Goal: Complete application form

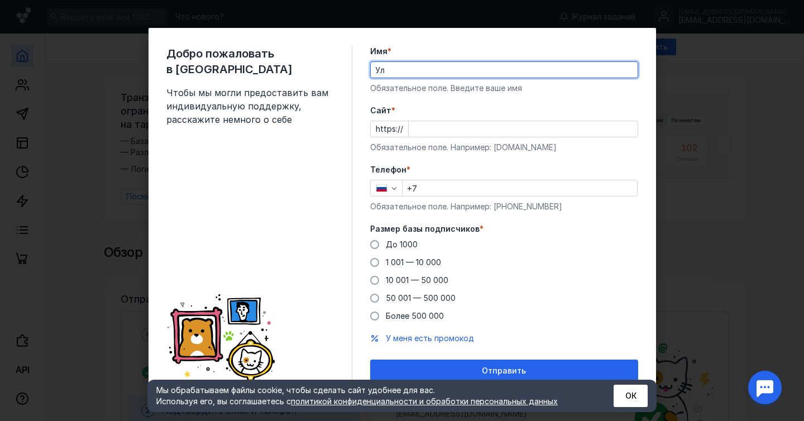
type input "У"
type input "E"
type input "T"
type input "[PERSON_NAME]"
click at [493, 128] on input "Cайт *" at bounding box center [523, 129] width 229 height 16
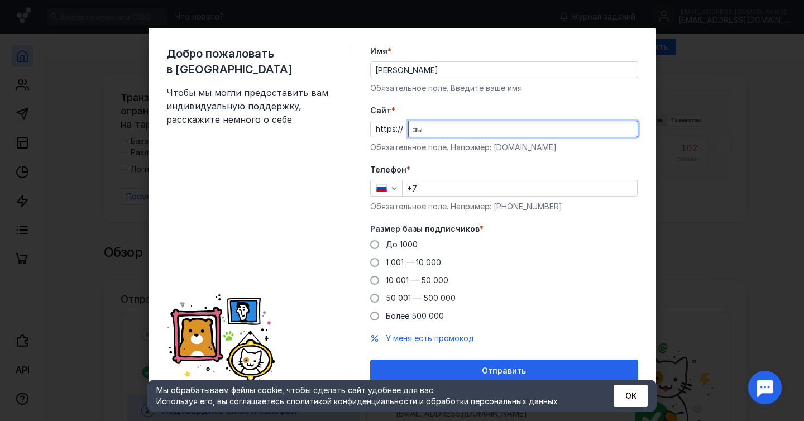
type input "з"
type input "[DOMAIN_NAME]"
click at [493, 182] on input "+7" at bounding box center [520, 188] width 235 height 16
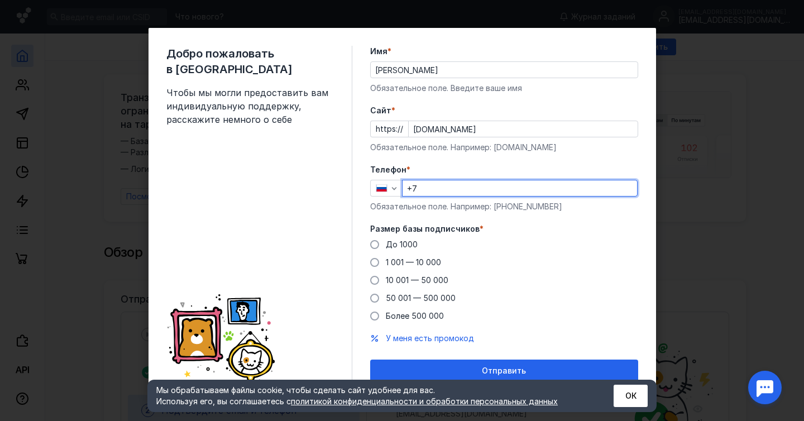
click at [491, 190] on input "+7" at bounding box center [520, 188] width 235 height 16
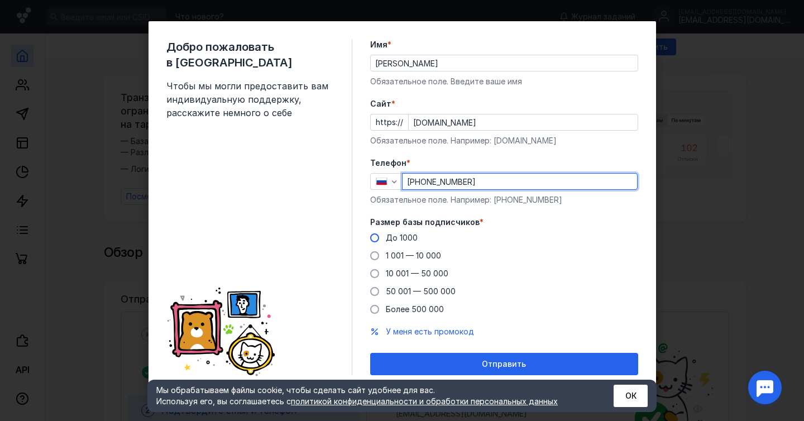
type input "[PHONE_NUMBER]"
click at [411, 235] on span "До 1000" at bounding box center [402, 237] width 32 height 9
click at [0, 0] on input "До 1000" at bounding box center [0, 0] width 0 height 0
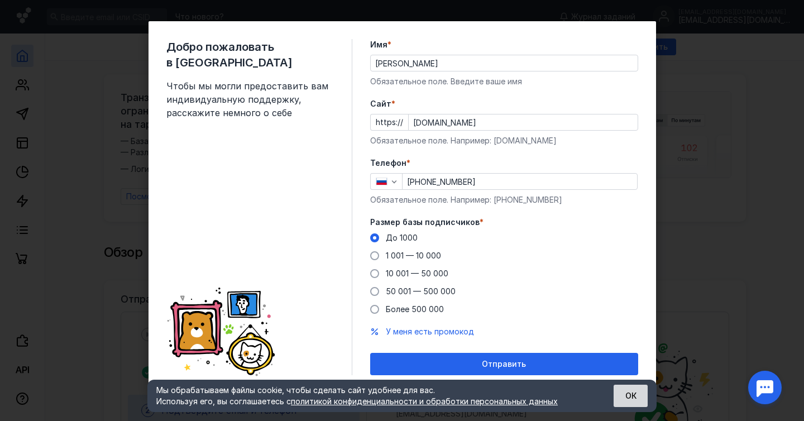
click at [626, 400] on button "ОК" at bounding box center [631, 396] width 34 height 22
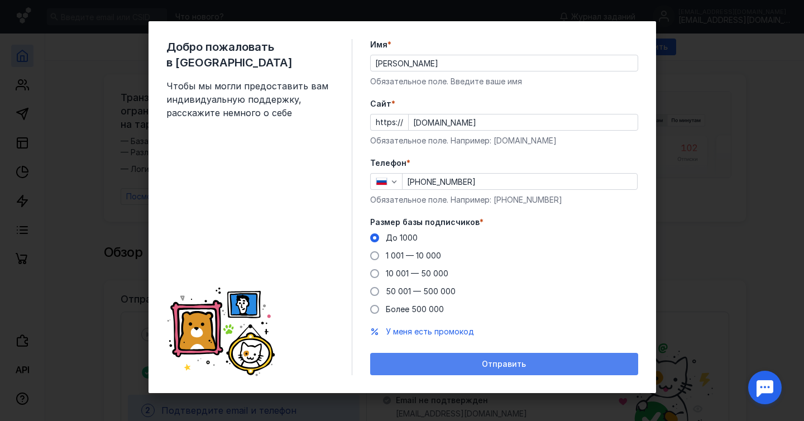
click at [590, 368] on div "Отправить" at bounding box center [504, 364] width 257 height 9
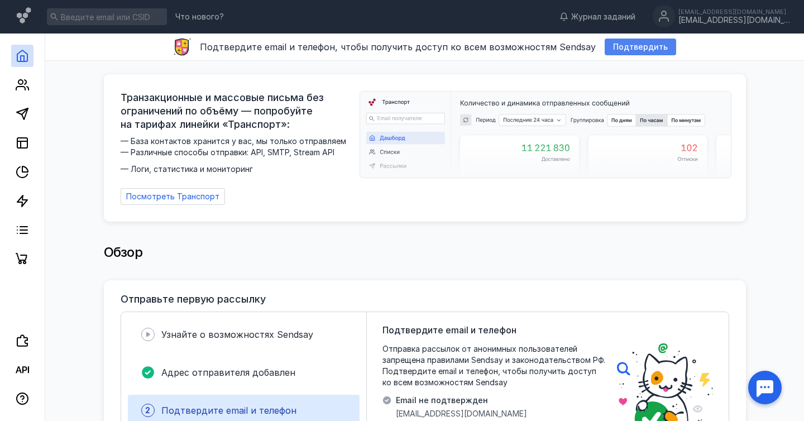
click at [630, 46] on span "Подтвердить" at bounding box center [640, 46] width 55 height 9
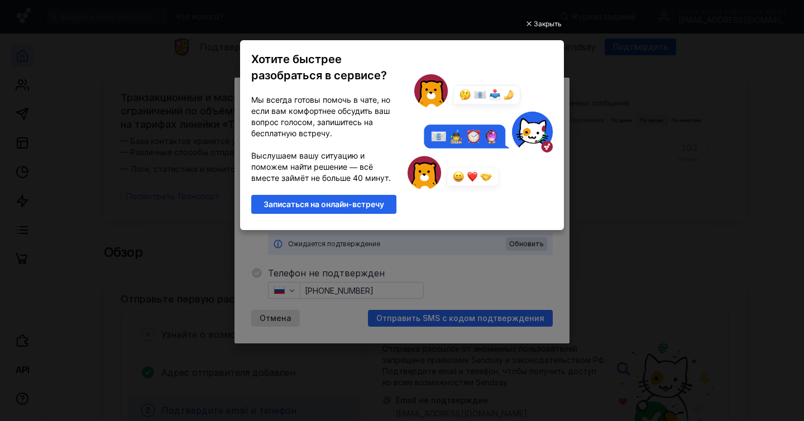
scroll to position [0, 0]
click at [542, 22] on div "Закрыть" at bounding box center [548, 24] width 28 height 12
